Goal: Information Seeking & Learning: Find contact information

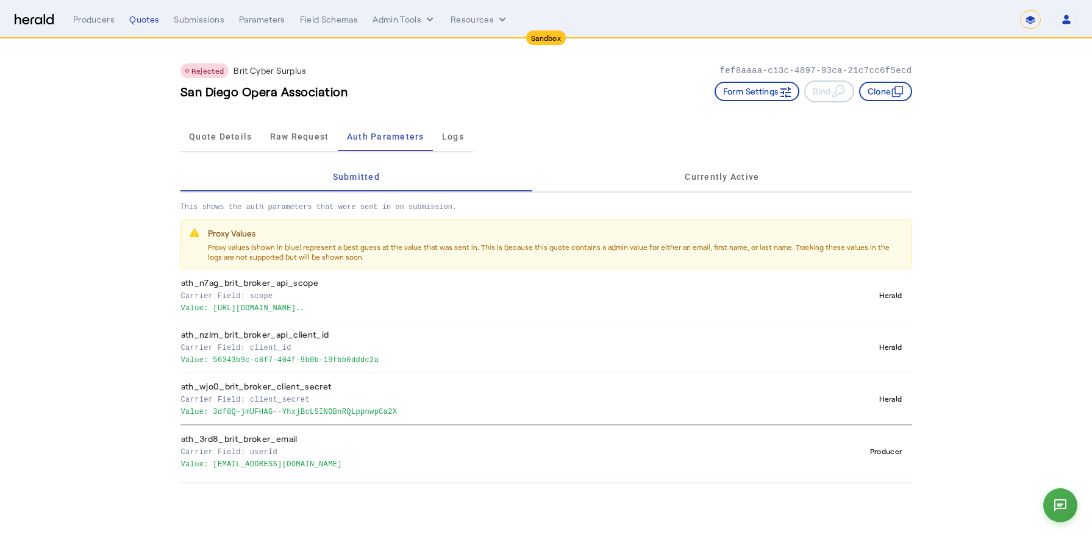
select select "*******"
click at [149, 23] on div "Quotes" at bounding box center [144, 19] width 30 height 12
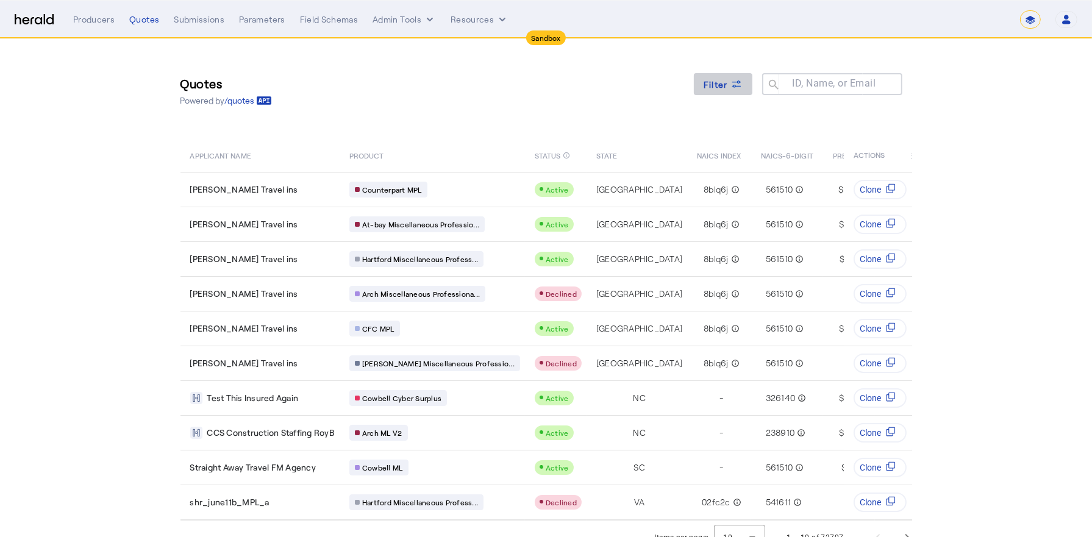
click at [729, 93] on span at bounding box center [723, 84] width 59 height 29
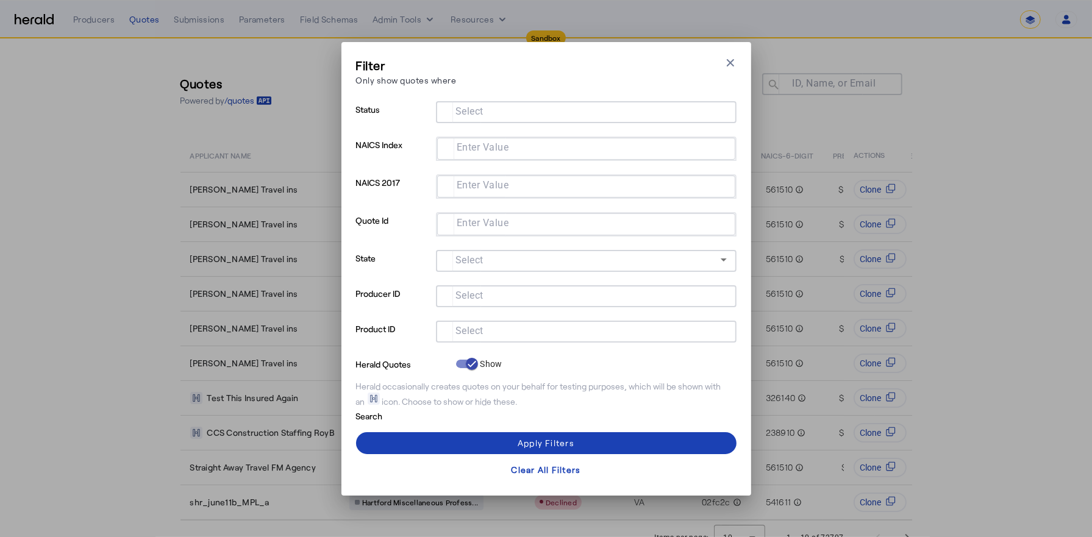
click at [460, 322] on div at bounding box center [586, 332] width 281 height 22
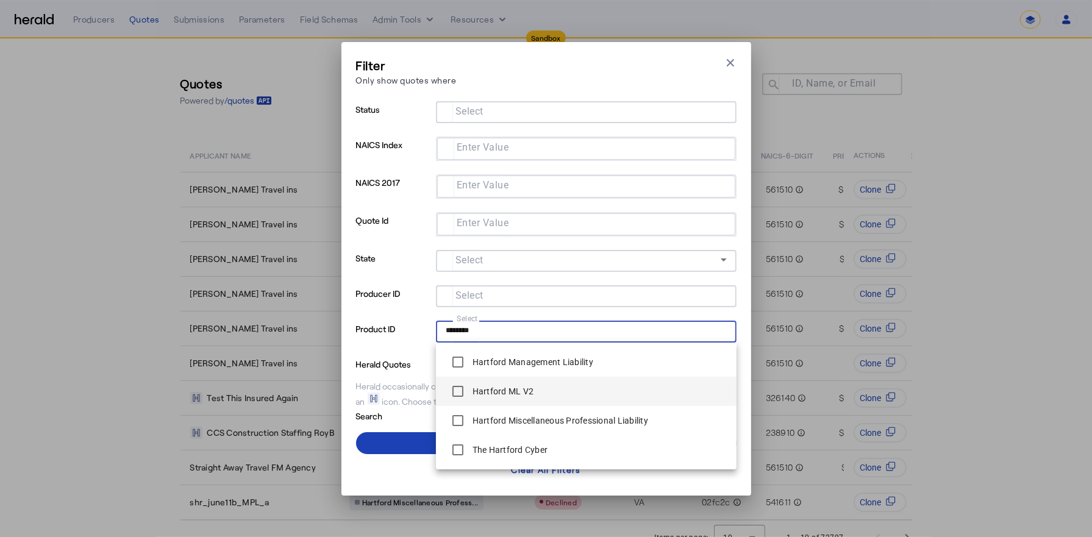
type input "********"
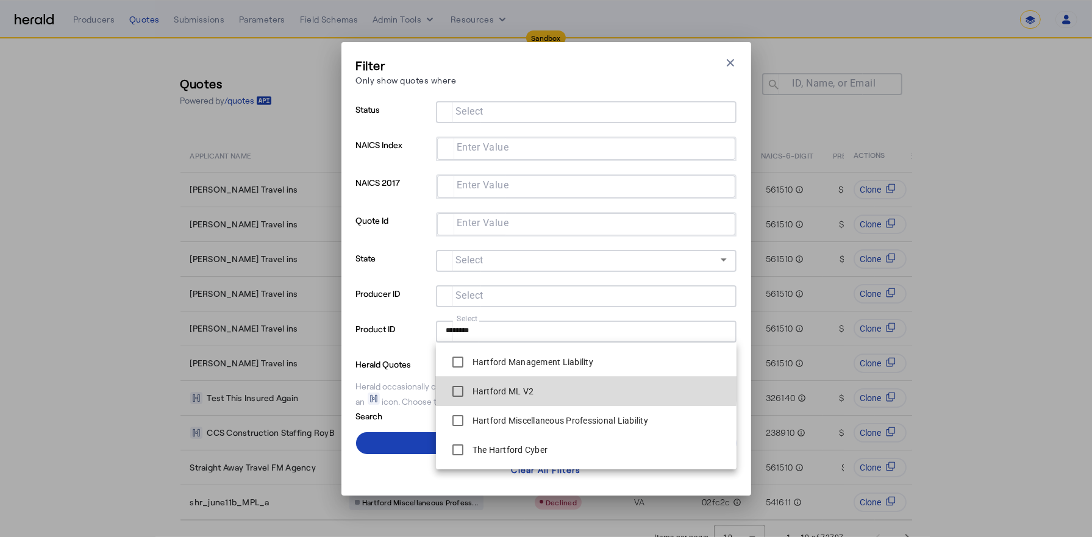
click at [515, 386] on label "Hartford ML V2" at bounding box center [502, 391] width 64 height 12
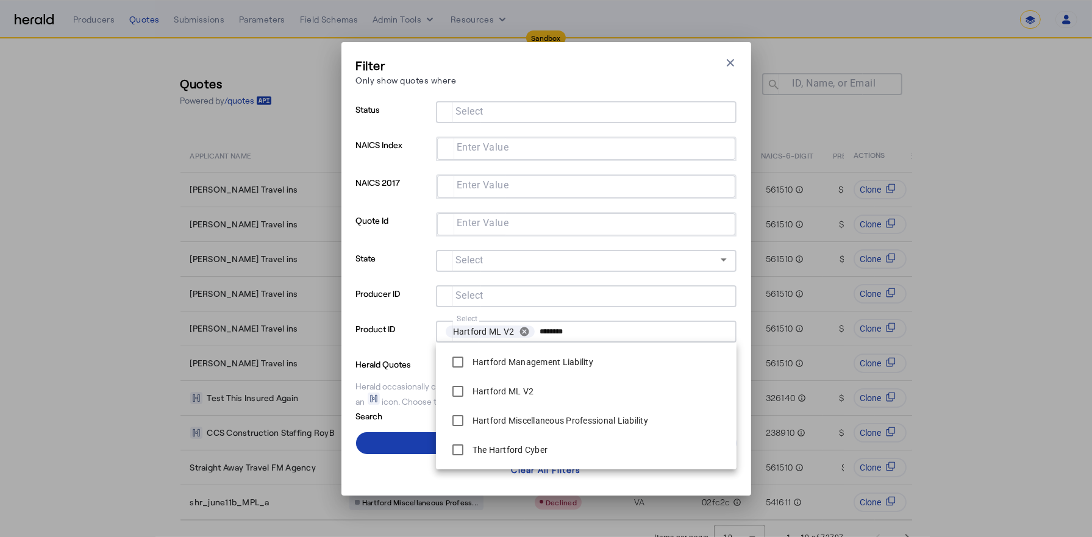
click at [400, 434] on span at bounding box center [546, 443] width 380 height 29
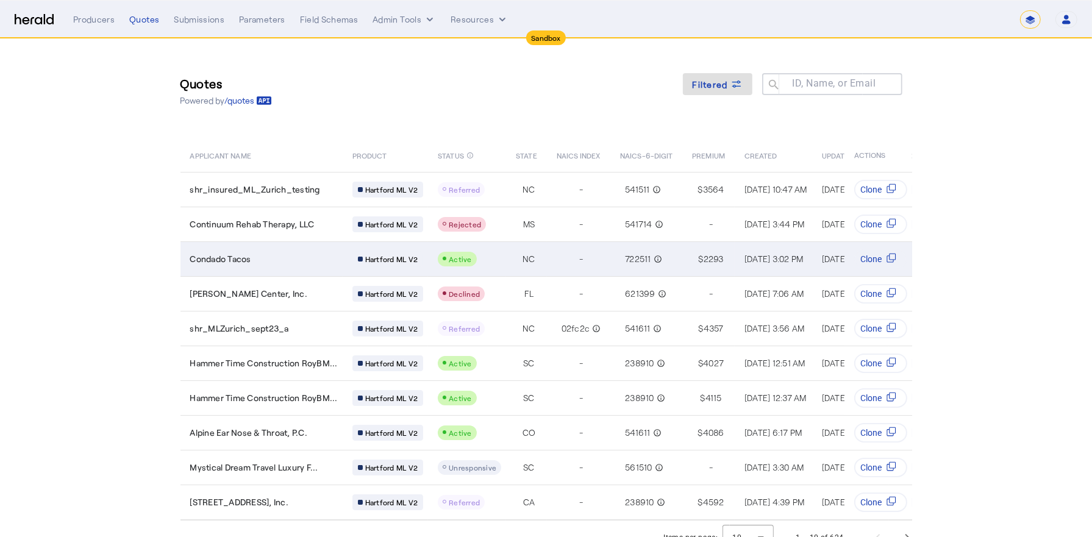
click at [275, 255] on div "Condado Tacos" at bounding box center [264, 259] width 148 height 12
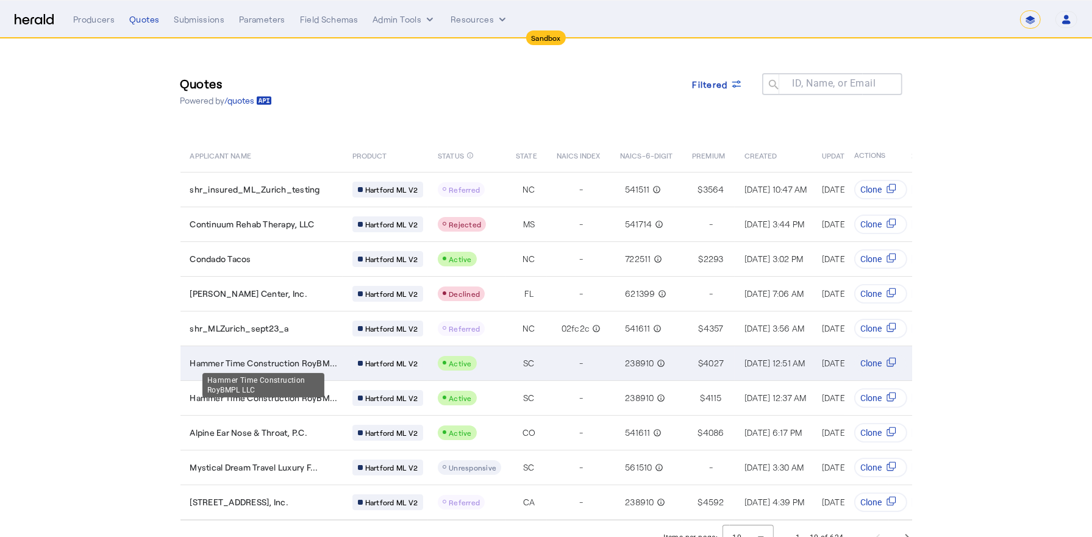
click at [255, 365] on span "Hammer Time Construction RoyBM..." at bounding box center [264, 363] width 148 height 12
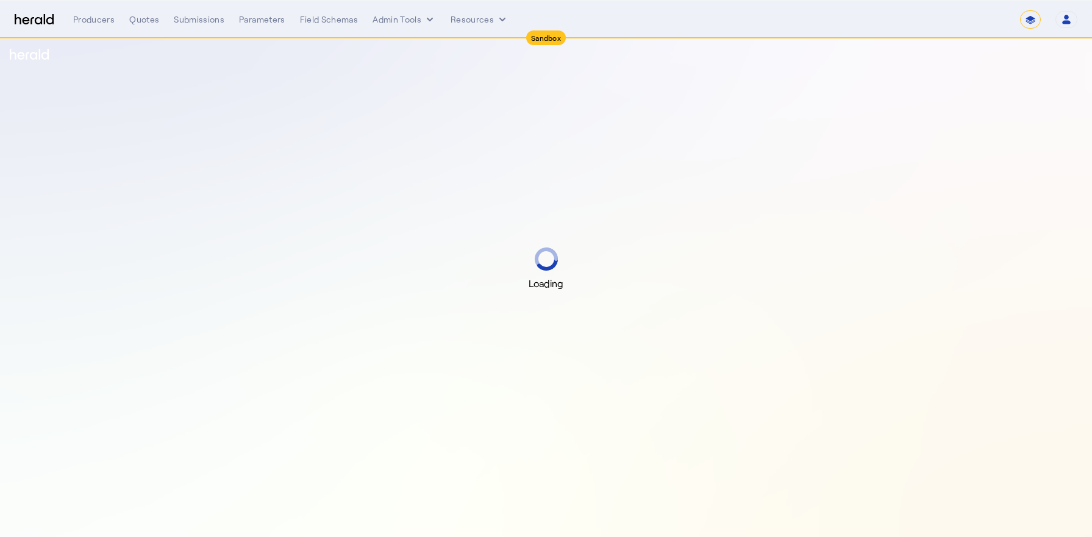
select select "*******"
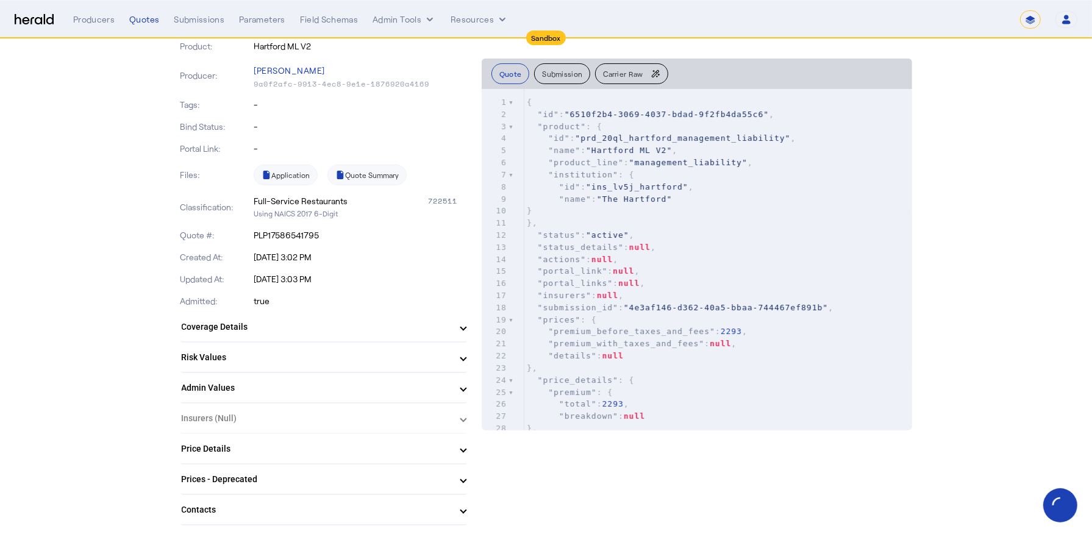
scroll to position [169, 0]
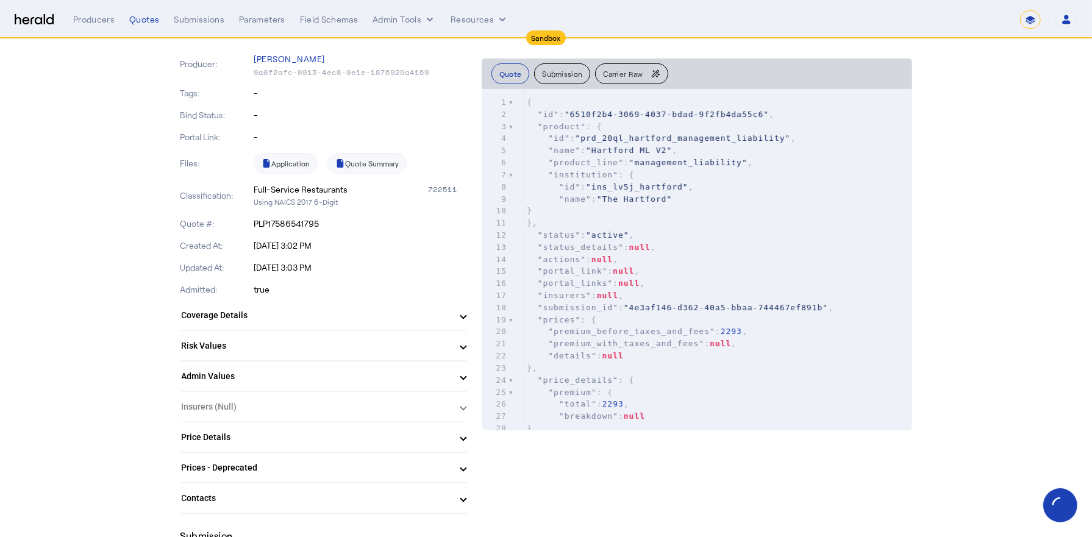
click at [289, 372] on mat-panel-title "Admin Values" at bounding box center [317, 376] width 270 height 13
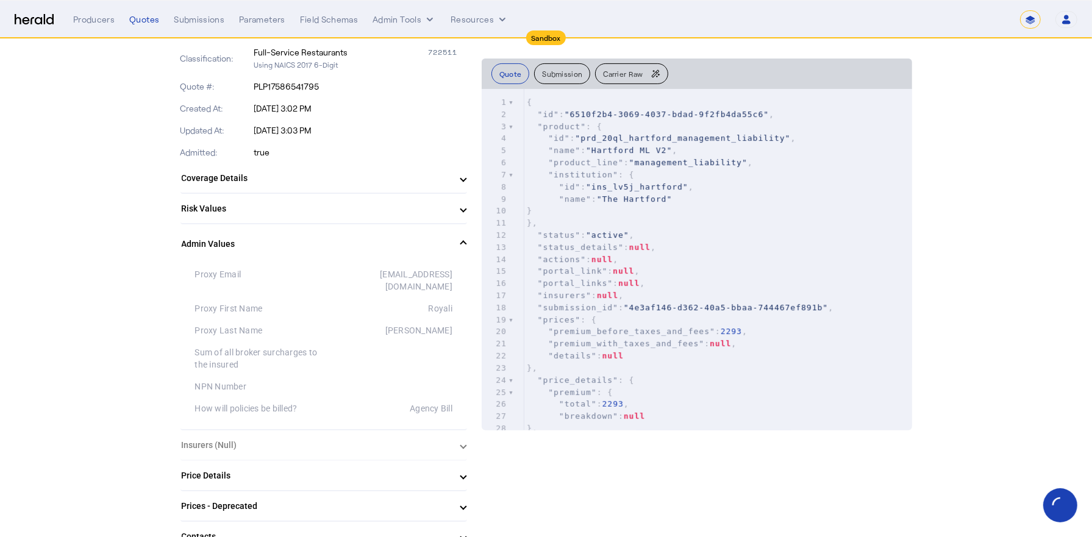
scroll to position [312, 0]
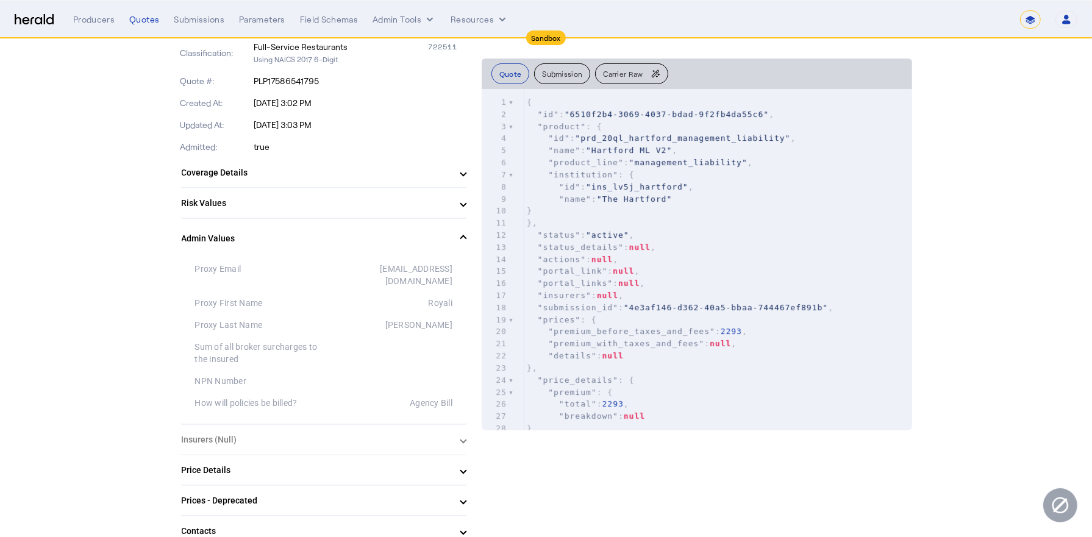
click at [287, 227] on mat-expansion-panel-header "Admin Values" at bounding box center [323, 238] width 287 height 39
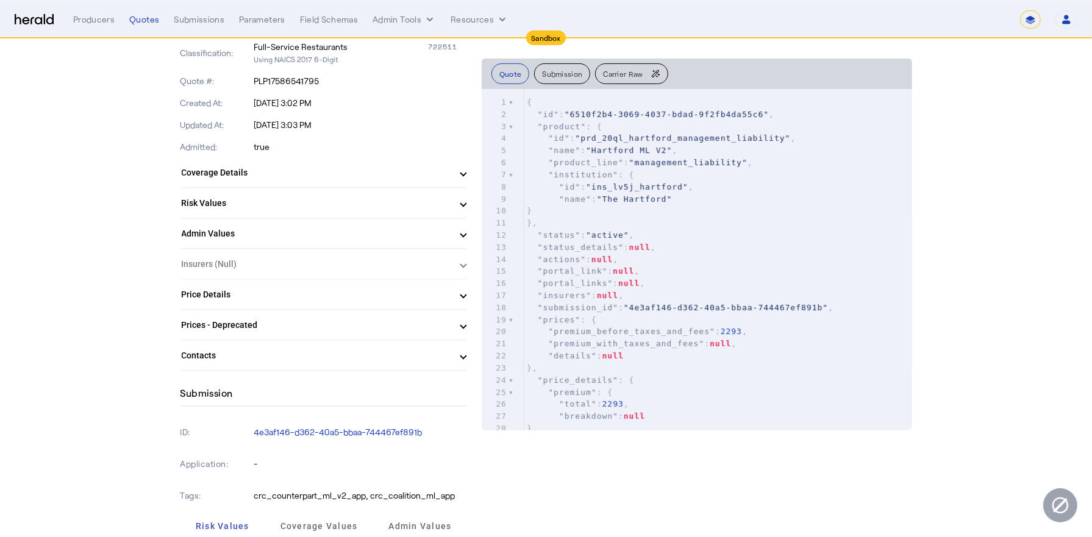
click at [299, 359] on mat-panel-title "Contacts" at bounding box center [317, 355] width 270 height 13
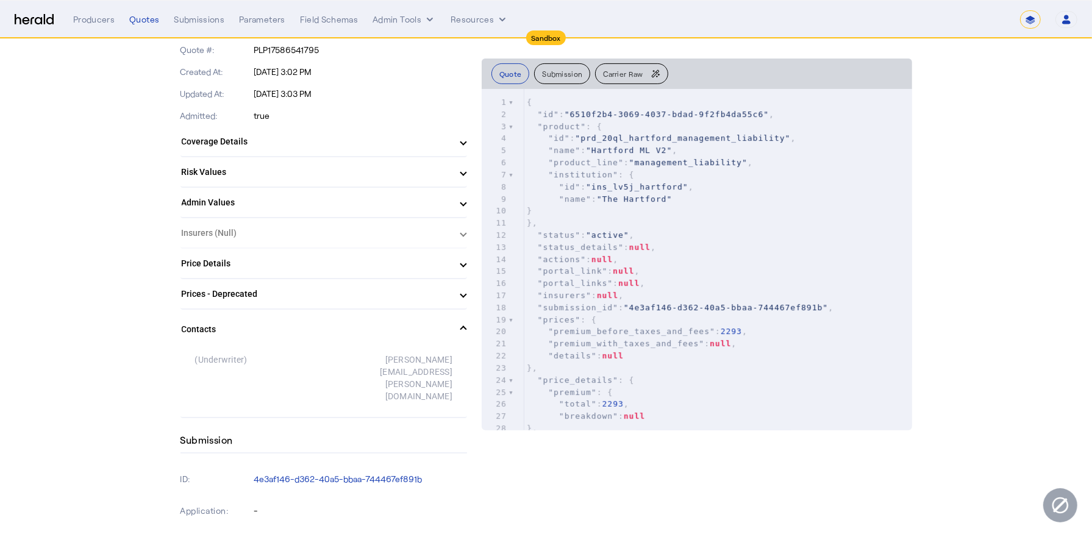
scroll to position [348, 0]
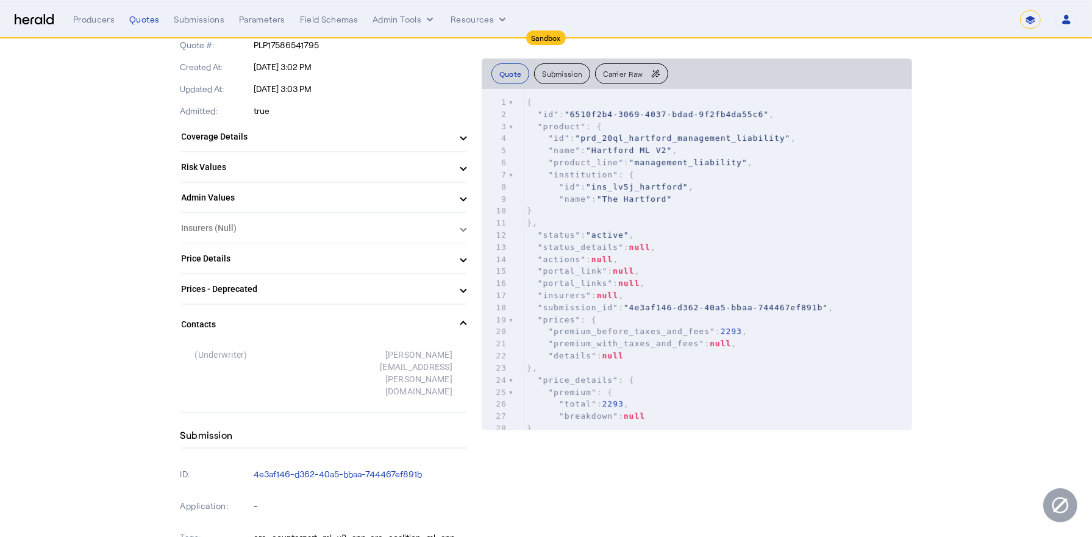
click at [301, 325] on mat-panel-title "Contacts" at bounding box center [317, 324] width 270 height 13
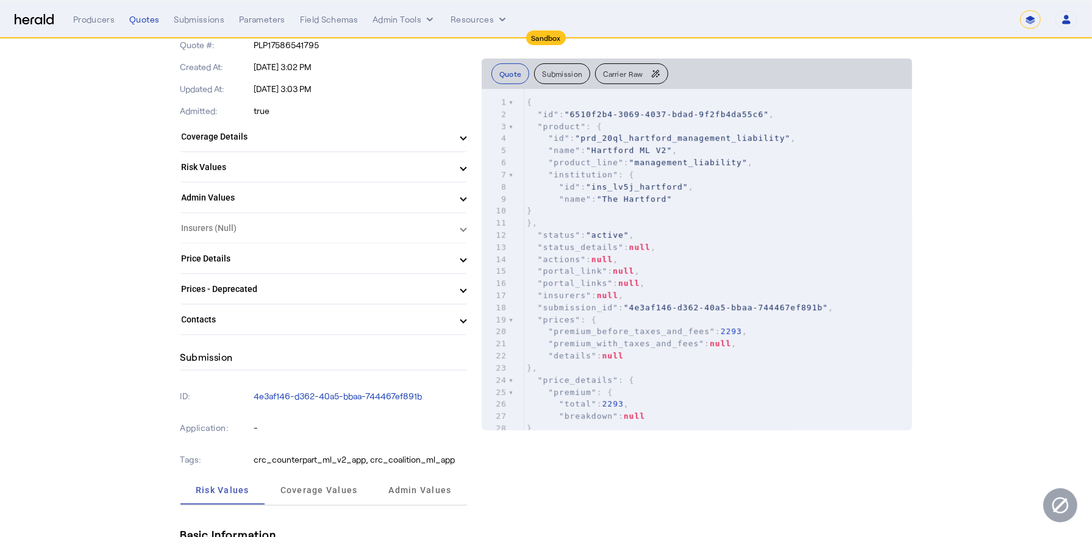
click at [301, 325] on mat-expansion-panel-header "Contacts" at bounding box center [323, 319] width 287 height 29
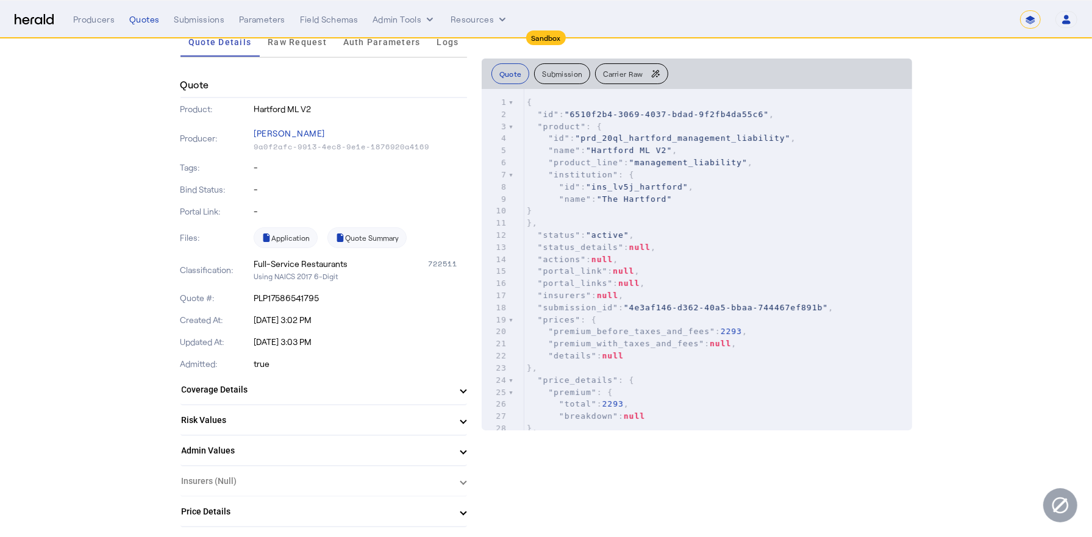
scroll to position [104, 0]
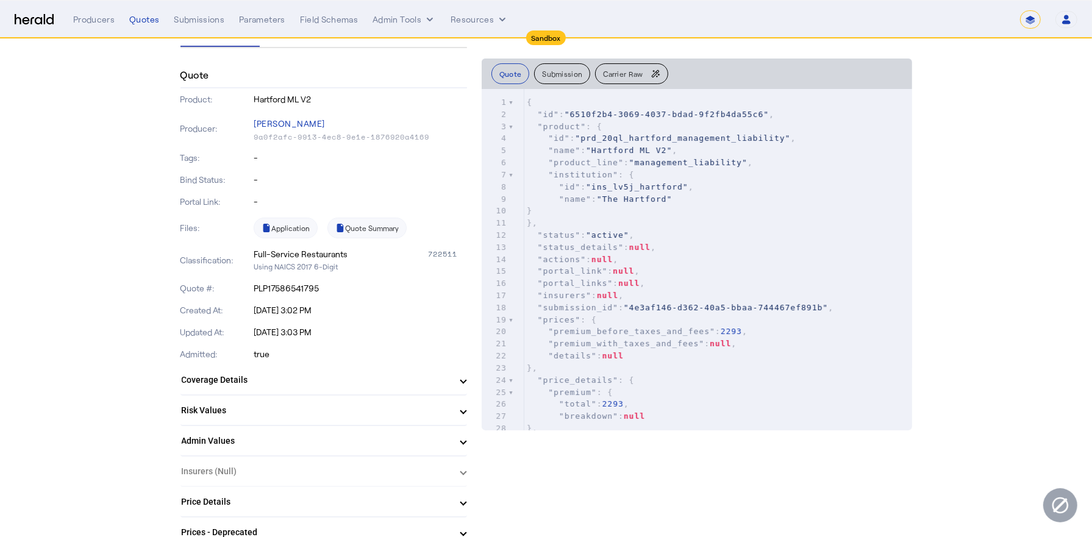
click at [256, 202] on p "-" at bounding box center [360, 202] width 213 height 12
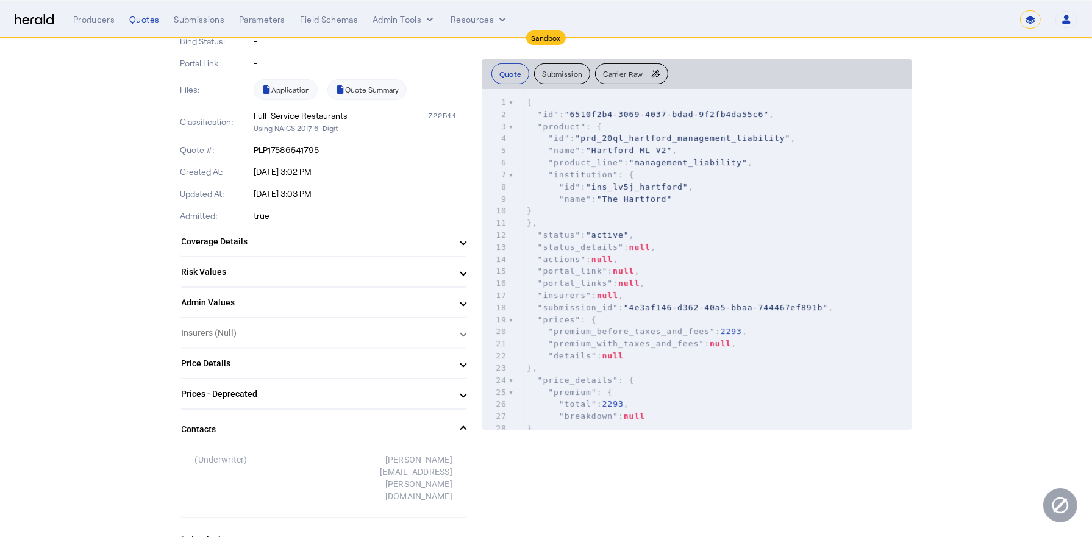
scroll to position [244, 0]
click at [590, 193] on pre ""name" : "The Hartford"" at bounding box center [718, 199] width 388 height 12
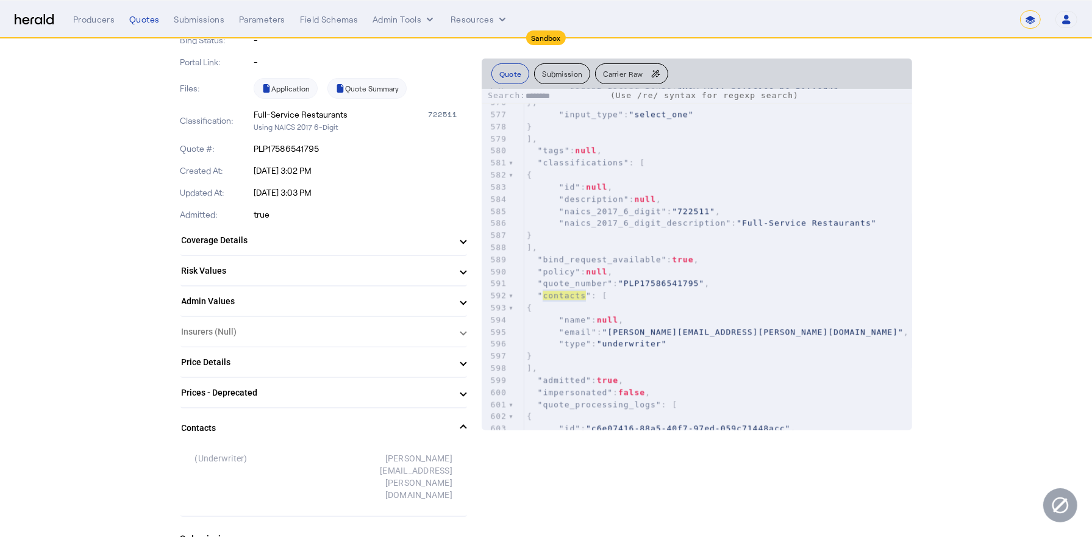
scroll to position [7799, 0]
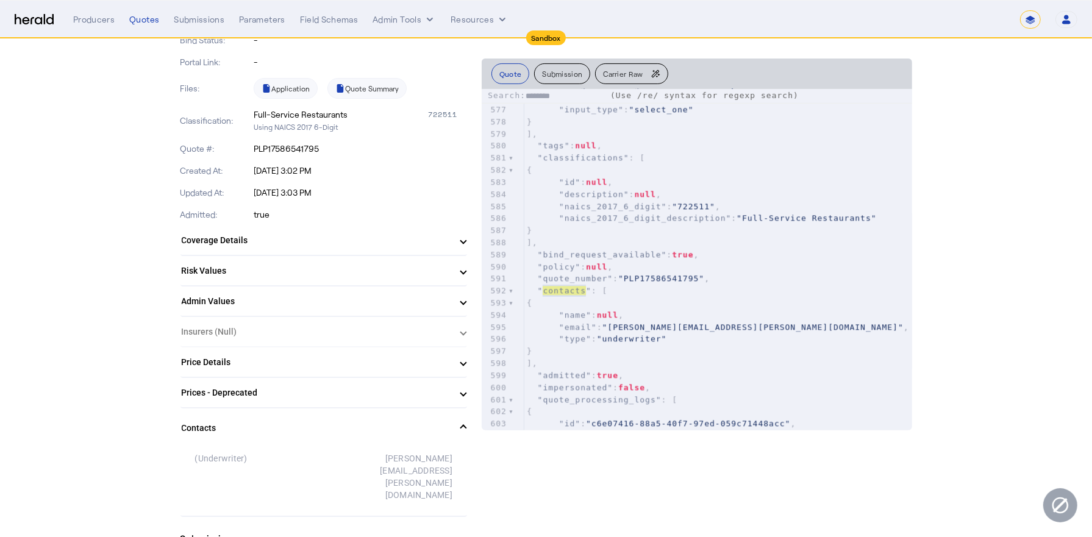
type input "********"
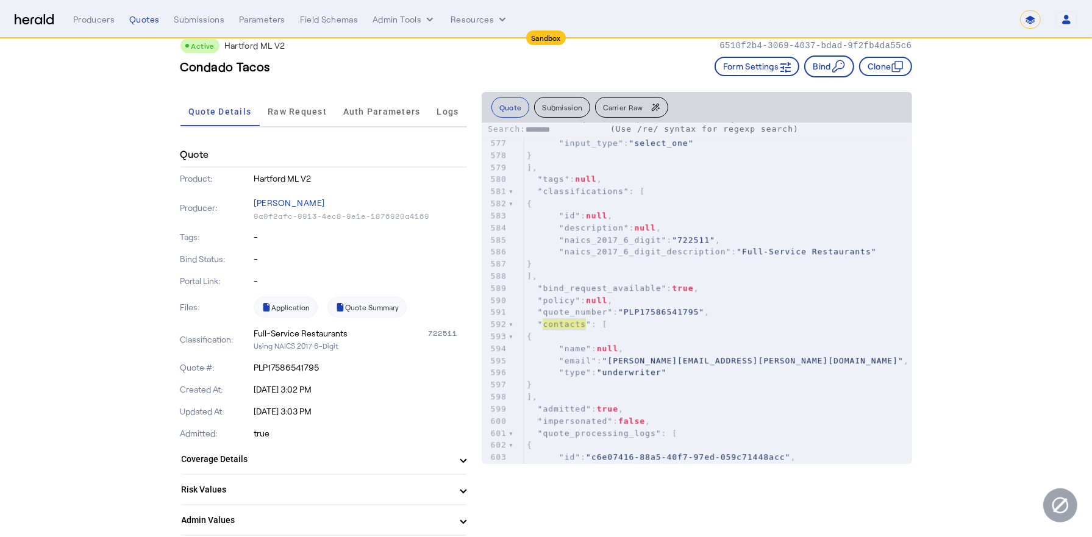
scroll to position [0, 0]
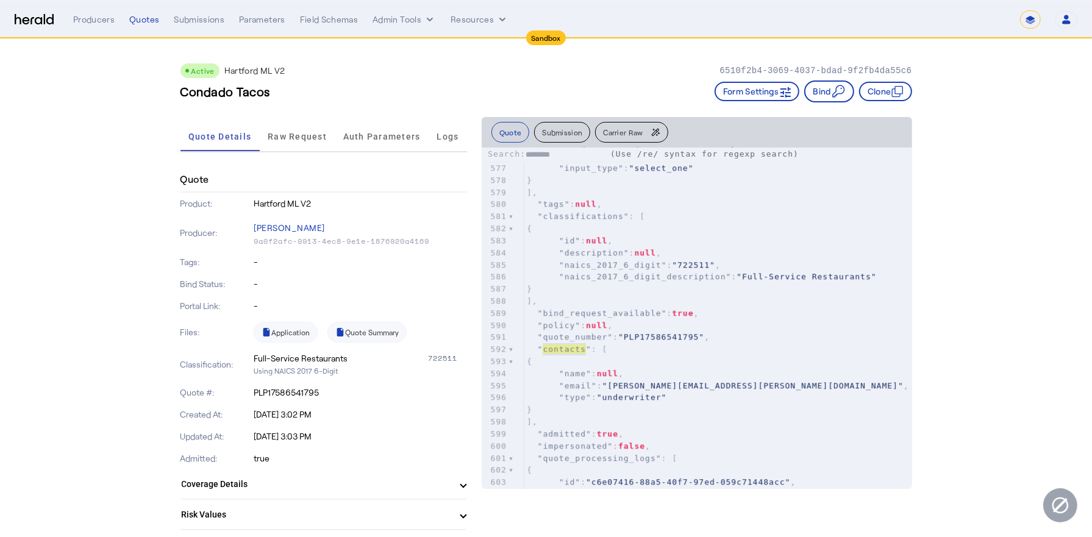
click at [759, 64] on div "6510f2b4-3069-4037-bdad-9f2fb4da55c6" at bounding box center [816, 70] width 192 height 15
copy p "6510f2b4-3069-4037-bdad-9f2fb4da55c6"
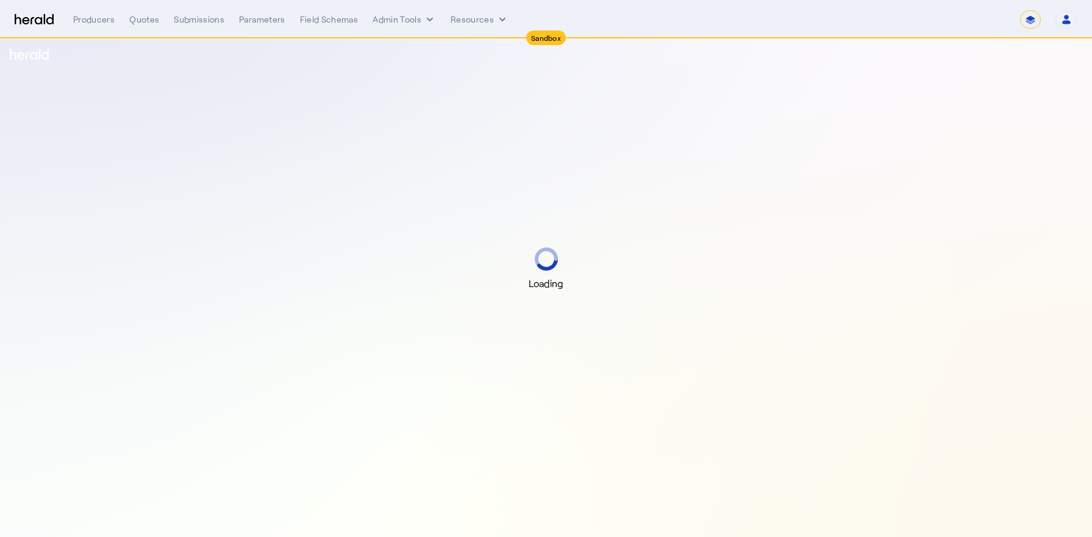
select select "*******"
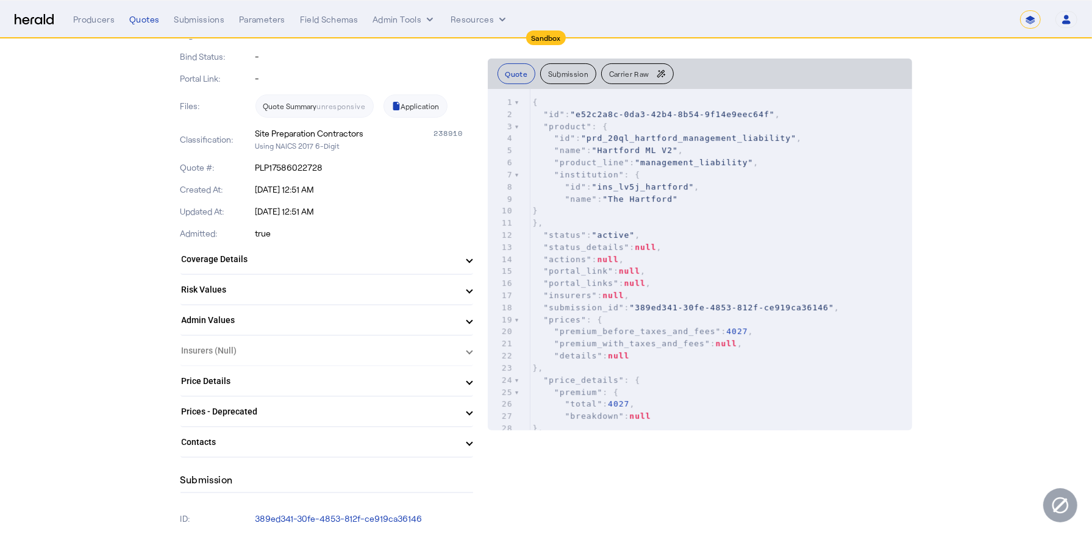
scroll to position [232, 0]
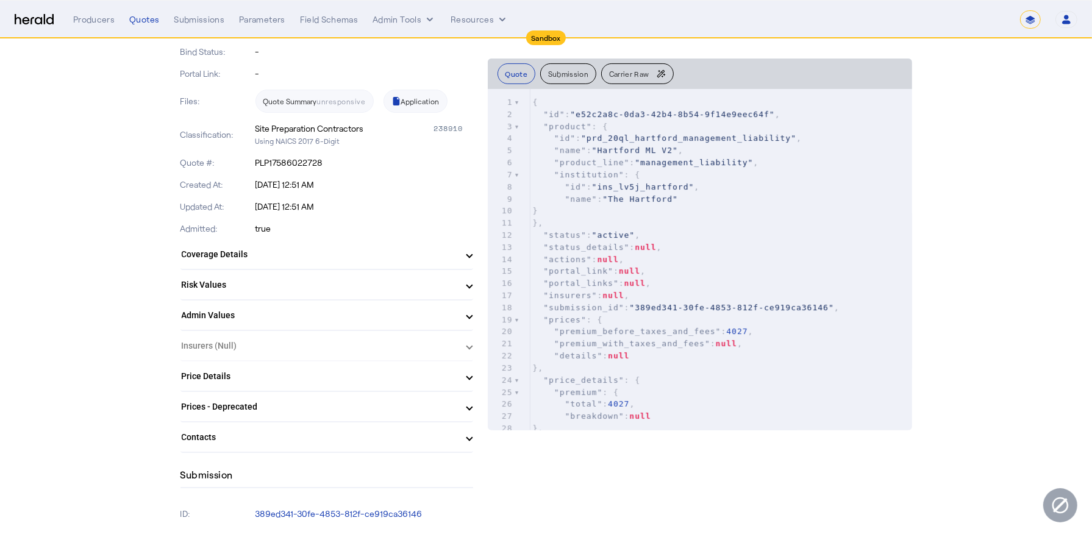
click at [228, 431] on mat-panel-title "Contacts" at bounding box center [320, 437] width 276 height 13
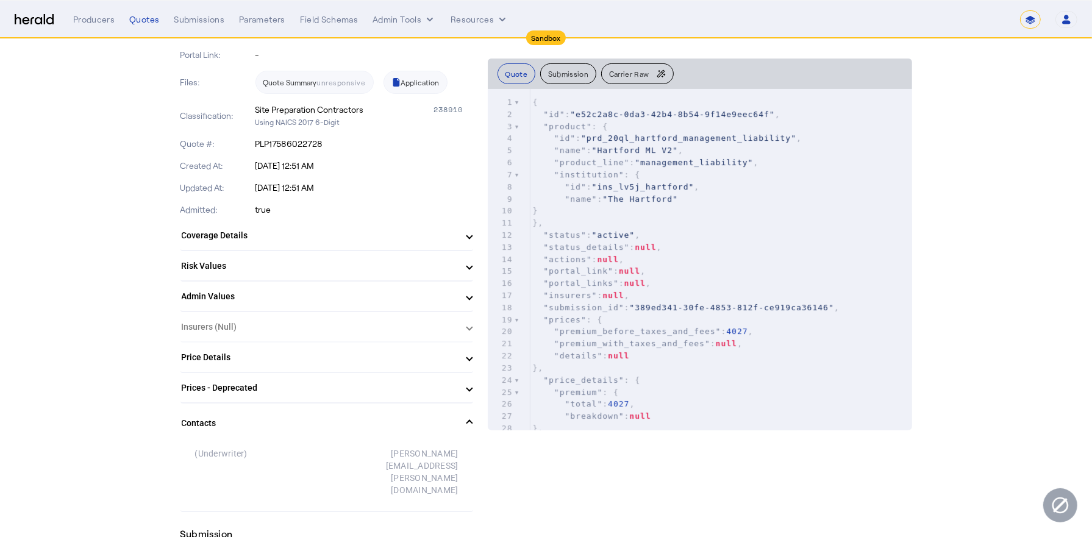
scroll to position [254, 0]
click at [215, 441] on div "(Underwriter) Jason.Herr@thehartford.com" at bounding box center [326, 469] width 263 height 59
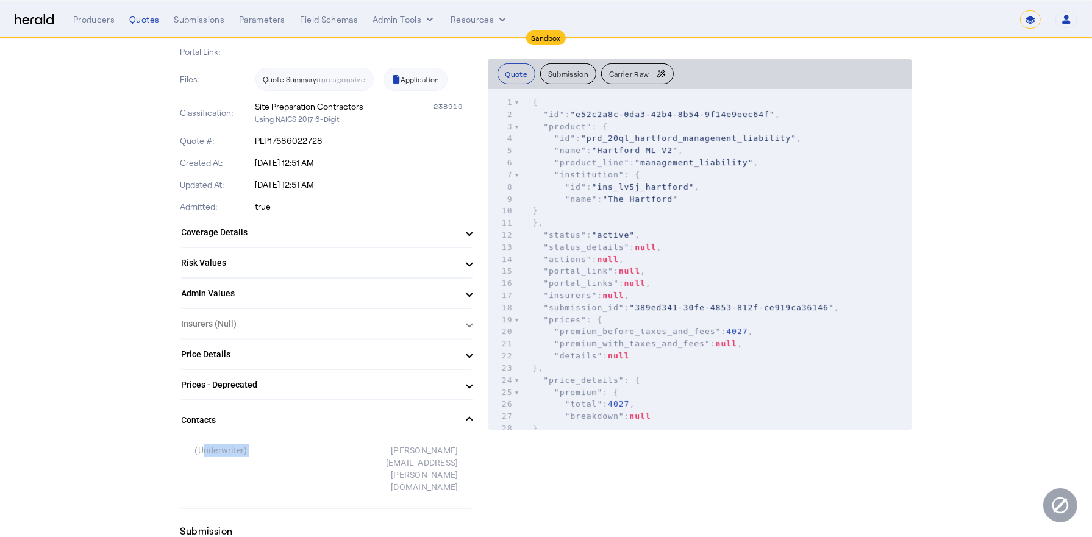
click at [215, 441] on div "(Underwriter) Jason.Herr@thehartford.com" at bounding box center [326, 469] width 263 height 59
